Goal: Use online tool/utility: Utilize a website feature to perform a specific function

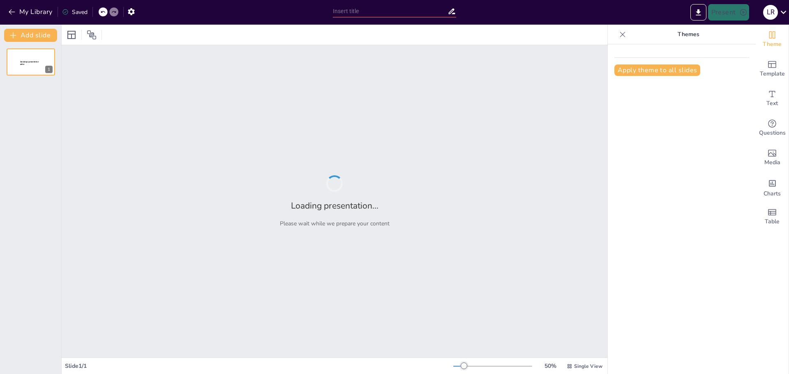
type input "Imported logistica_10_diapositivas.pptx"
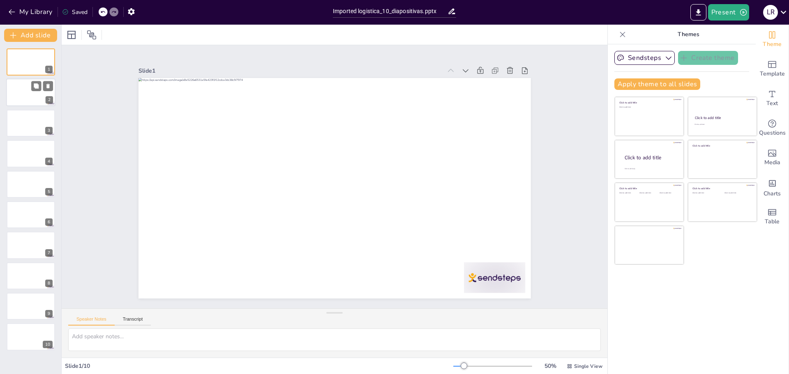
click at [18, 90] on div at bounding box center [30, 93] width 49 height 28
click at [27, 111] on div at bounding box center [30, 123] width 49 height 28
click at [24, 144] on div at bounding box center [30, 154] width 49 height 28
click at [187, 338] on textarea at bounding box center [334, 340] width 533 height 23
click at [81, 12] on div "Saved" at bounding box center [74, 12] width 25 height 8
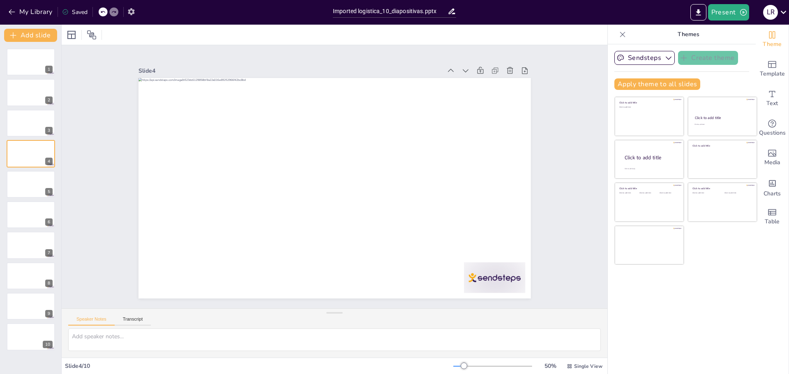
click at [132, 12] on icon "button" at bounding box center [131, 11] width 9 height 9
click at [136, 319] on button "Transcript" at bounding box center [133, 321] width 37 height 9
click at [104, 319] on button "Speaker Notes" at bounding box center [91, 321] width 46 height 9
click at [645, 57] on button "Sendsteps" at bounding box center [644, 58] width 60 height 14
click at [729, 76] on div "Sendsteps Create theme Apply theme to all slides Click to add title Click to ad…" at bounding box center [681, 74] width 135 height 46
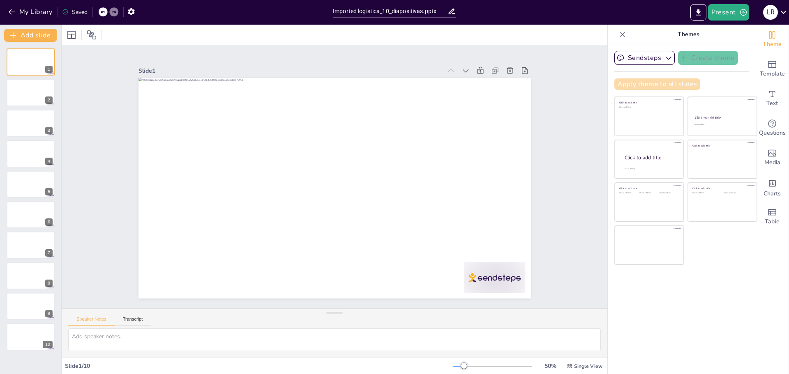
click at [679, 85] on button "Apply theme to all slides" at bounding box center [657, 84] width 86 height 12
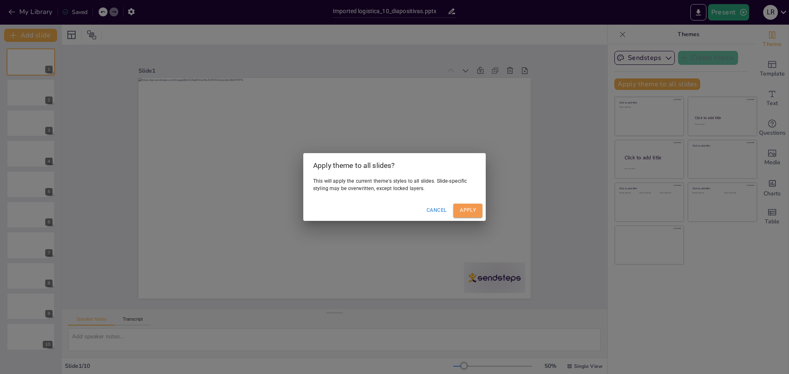
click at [474, 211] on button "Apply" at bounding box center [467, 211] width 29 height 14
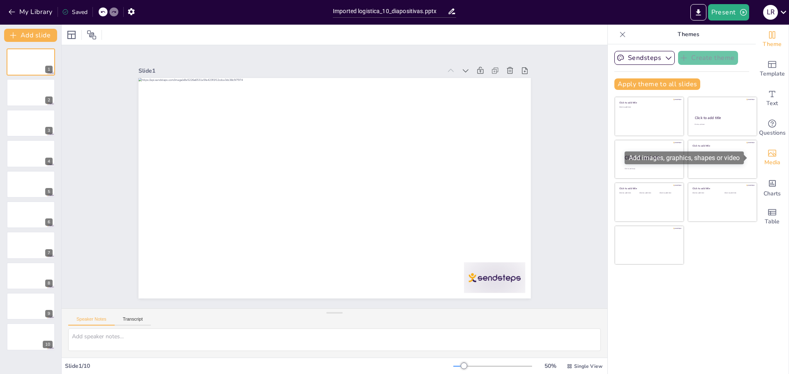
click at [769, 157] on icon "Add images, graphics, shapes or video" at bounding box center [772, 153] width 10 height 10
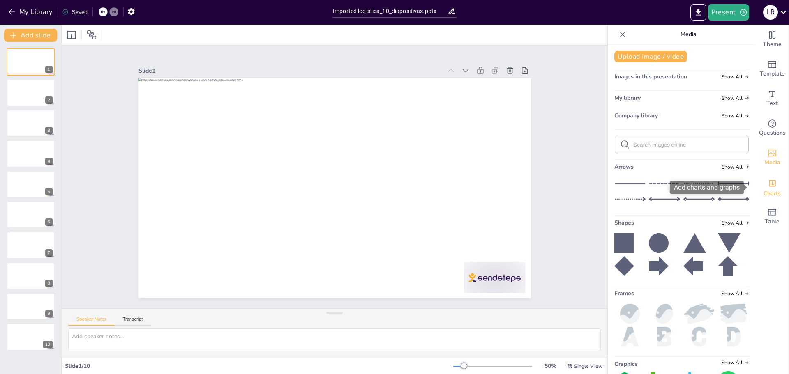
click at [769, 180] on icon "Add charts and graphs" at bounding box center [772, 183] width 9 height 9
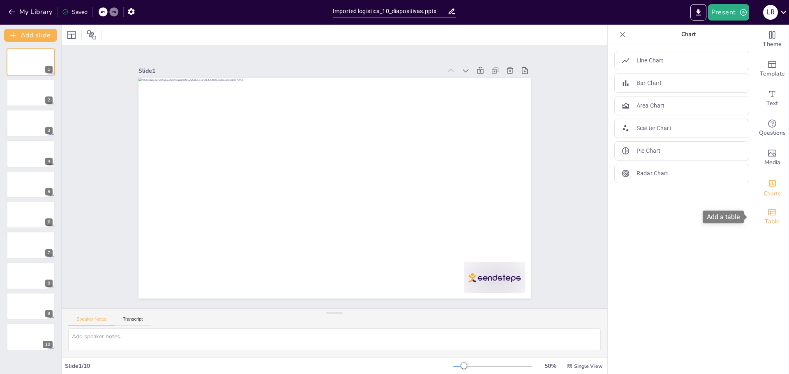
click at [765, 218] on span "Table" at bounding box center [772, 221] width 15 height 9
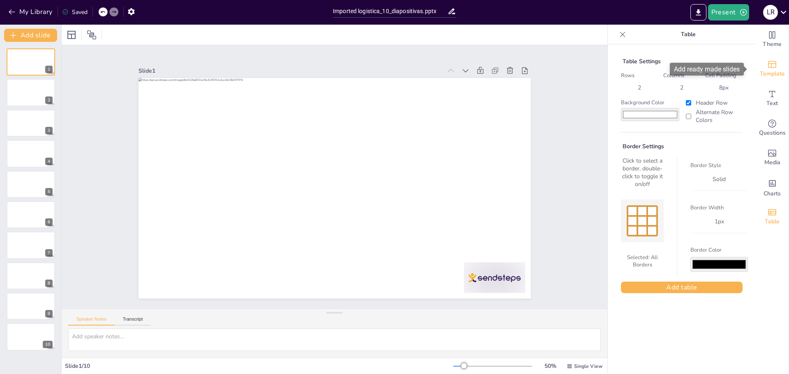
click at [766, 72] on span "Template" at bounding box center [772, 73] width 25 height 9
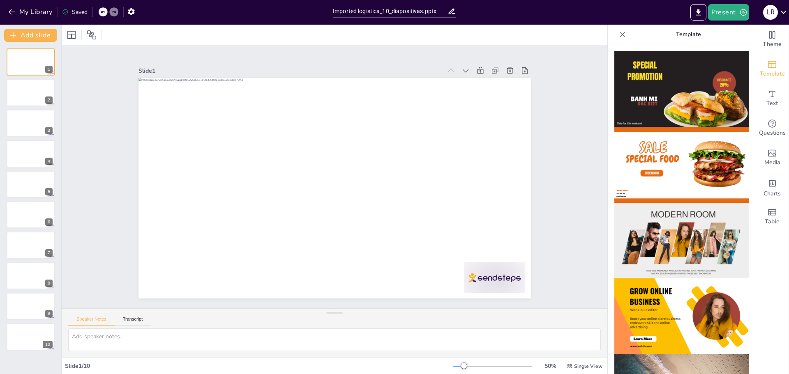
click at [666, 87] on img at bounding box center [681, 89] width 135 height 76
